Goal: Task Accomplishment & Management: Use online tool/utility

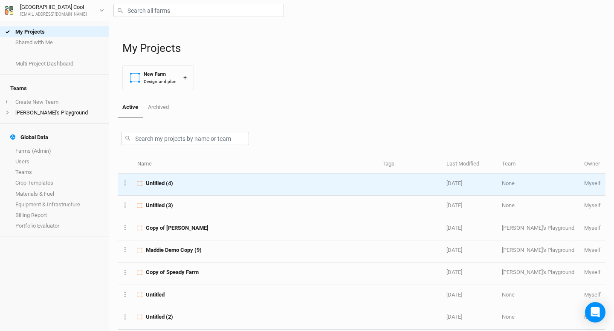
scroll to position [20, 0]
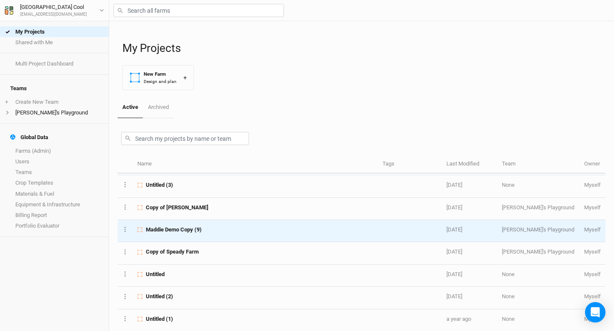
click at [177, 231] on span "Maddie Demo Copy (9)" at bounding box center [174, 230] width 56 height 8
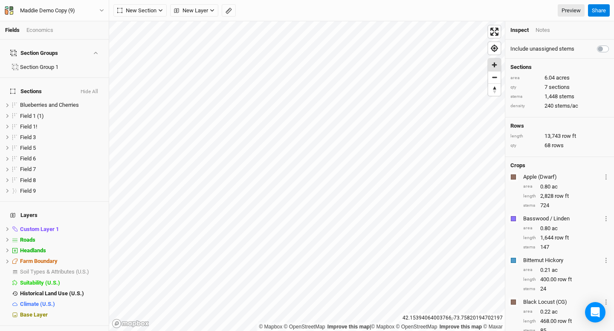
click at [492, 66] on span "Zoom in" at bounding box center [494, 65] width 12 height 12
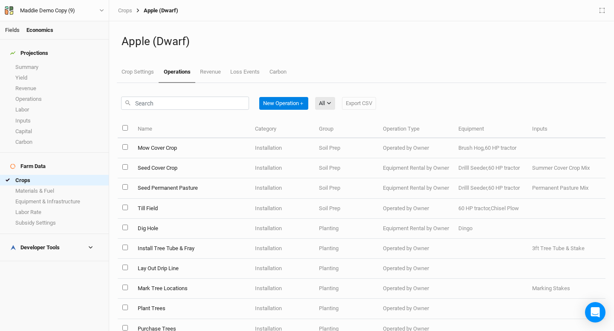
click at [10, 30] on link "Fields" at bounding box center [12, 30] width 14 height 6
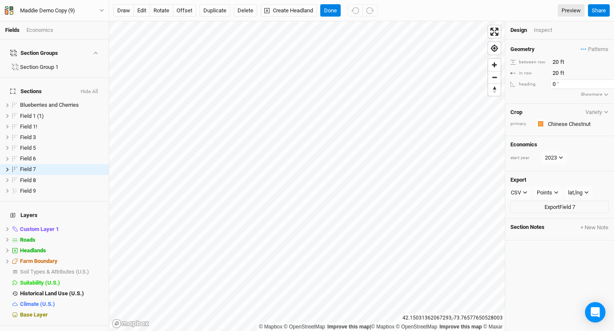
click at [555, 83] on input "0" at bounding box center [587, 84] width 74 height 9
click at [496, 63] on span "Zoom in" at bounding box center [494, 65] width 12 height 12
click at [496, 65] on span "Zoom in" at bounding box center [494, 65] width 12 height 12
click at [553, 82] on input "20" at bounding box center [587, 84] width 74 height 9
click at [556, 86] on input "30" at bounding box center [587, 84] width 74 height 9
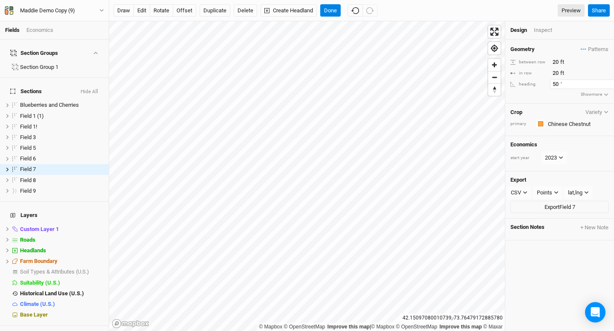
type input "50"
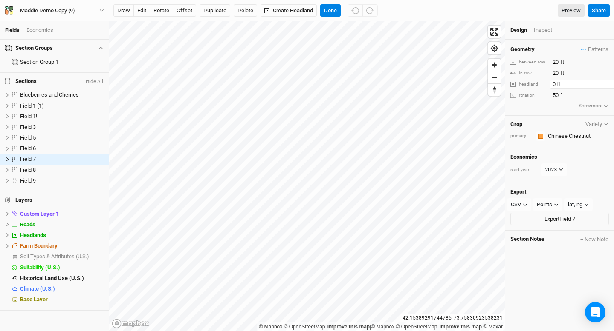
click at [551, 83] on input "0" at bounding box center [587, 84] width 74 height 9
type input "30"
click at [493, 64] on span "Zoom in" at bounding box center [494, 65] width 12 height 12
click at [328, 12] on button "Done" at bounding box center [330, 10] width 20 height 13
click at [330, 12] on button "Done" at bounding box center [330, 10] width 20 height 13
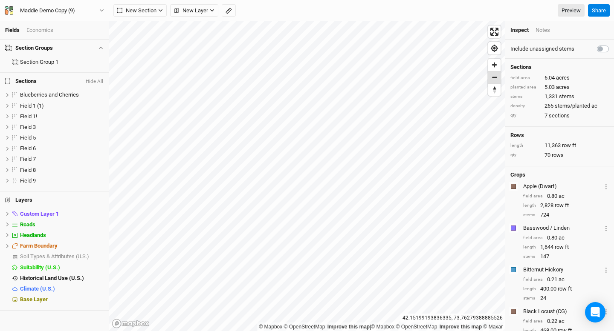
click at [495, 77] on span "Zoom out" at bounding box center [494, 78] width 12 height 12
click at [492, 61] on span "Zoom in" at bounding box center [494, 65] width 12 height 12
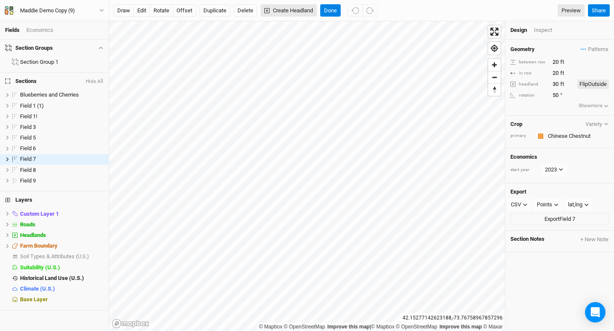
click at [288, 10] on button "Create Headland" at bounding box center [288, 10] width 56 height 13
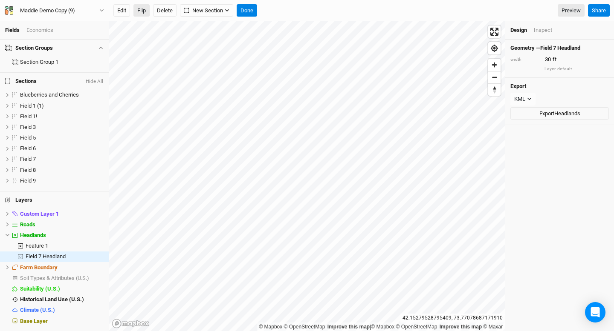
click at [141, 14] on button "Flip" at bounding box center [141, 10] width 16 height 13
click at [164, 7] on button "Delete" at bounding box center [164, 10] width 23 height 13
click at [285, 9] on button "Confirm" at bounding box center [275, 10] width 26 height 13
